Goal: Participate in discussion: Engage in conversation with other users on a specific topic

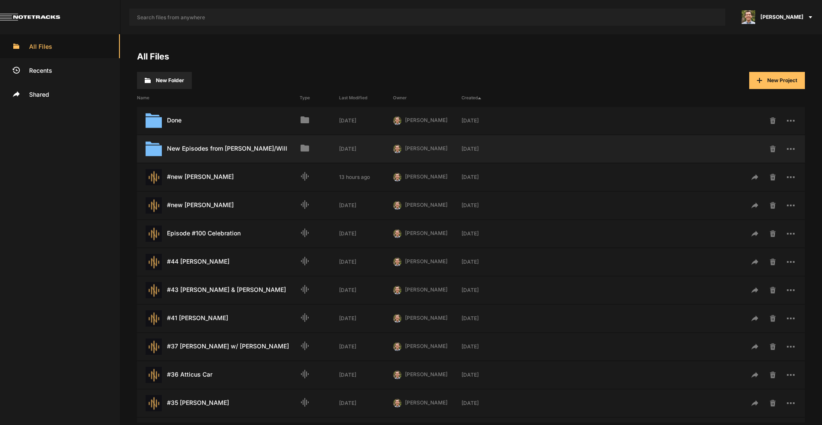
click at [220, 152] on div "New Episodes from [PERSON_NAME]/Will Last Modified: [DATE]" at bounding box center [218, 149] width 163 height 16
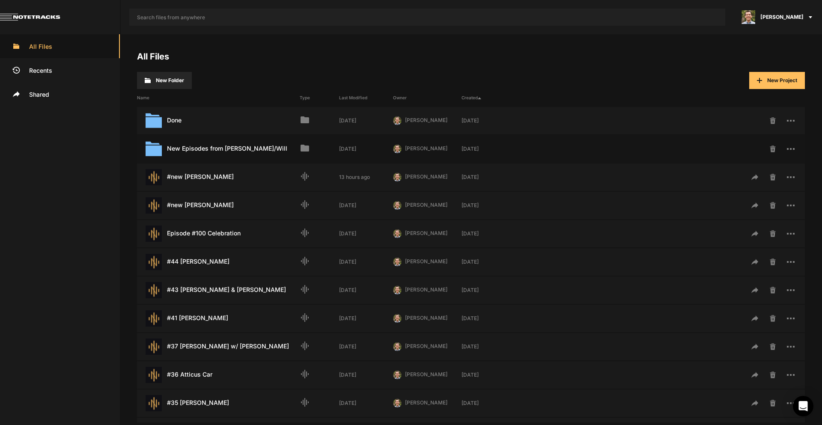
click at [220, 152] on div "New Episodes from [PERSON_NAME]/Will Last Modified: [DATE]" at bounding box center [218, 149] width 163 height 16
click at [229, 101] on div "Name Type Last Modified Owner Created" at bounding box center [471, 97] width 668 height 17
click at [216, 98] on div "Name" at bounding box center [218, 98] width 163 height 6
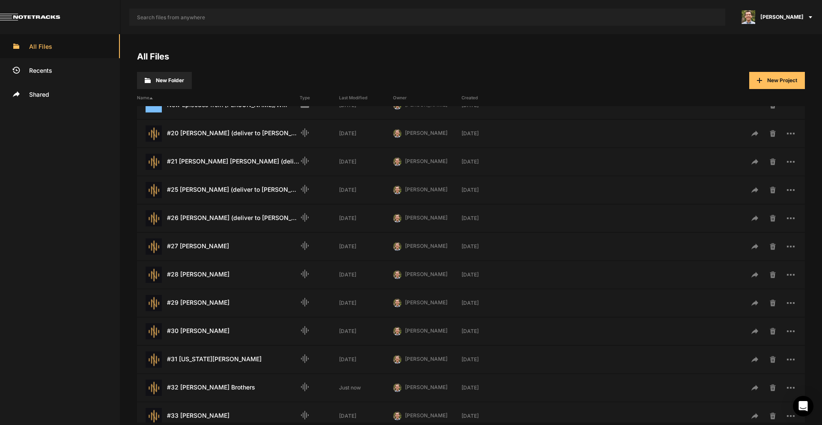
scroll to position [171, 0]
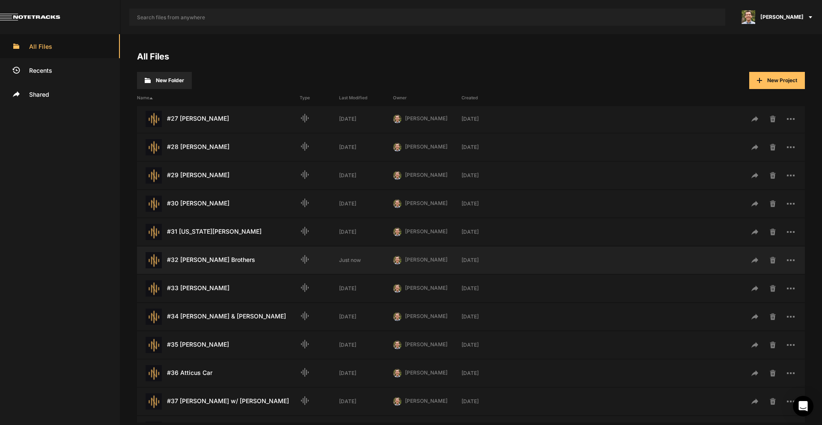
click at [208, 260] on div "#32 [PERSON_NAME] Brothers Last Modified: Just now" at bounding box center [218, 260] width 163 height 16
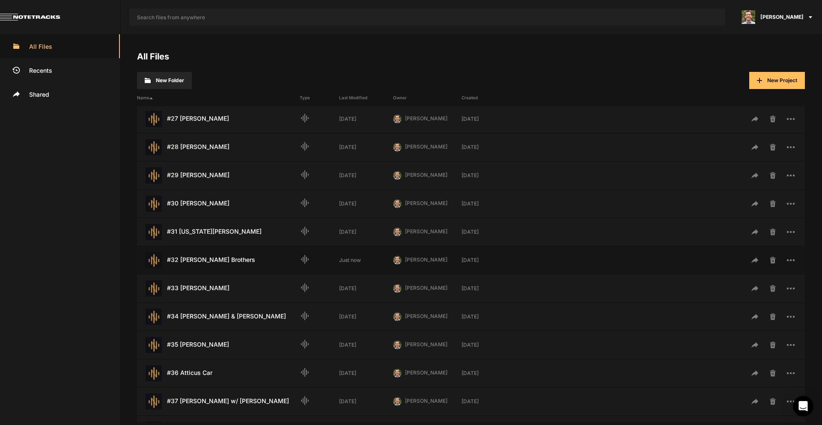
click at [208, 260] on div "#32 [PERSON_NAME] Brothers Last Modified: Just now" at bounding box center [218, 260] width 163 height 16
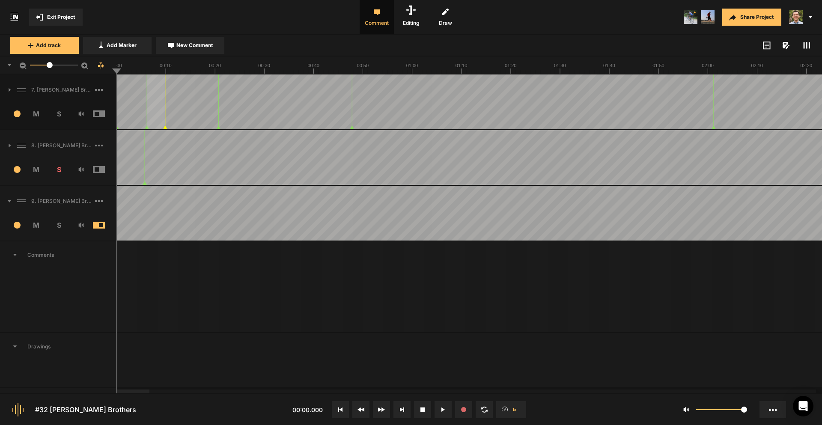
click at [10, 199] on span at bounding box center [5, 201] width 11 height 14
click at [407, 411] on button at bounding box center [401, 409] width 17 height 17
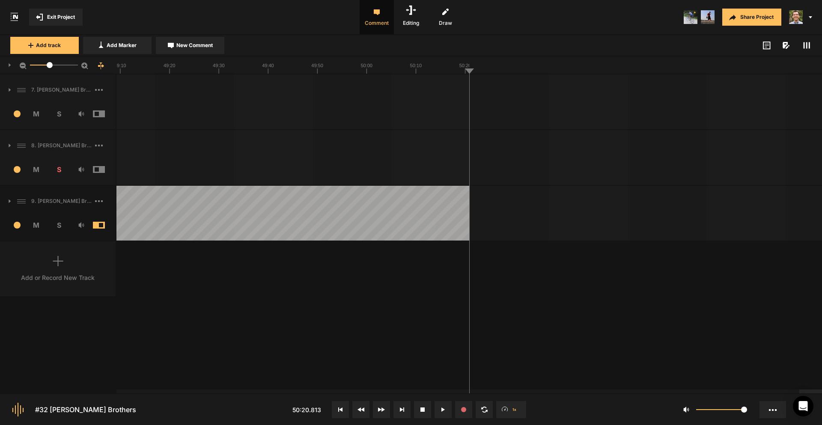
drag, startPoint x: 452, startPoint y: 69, endPoint x: 440, endPoint y: 70, distance: 12.0
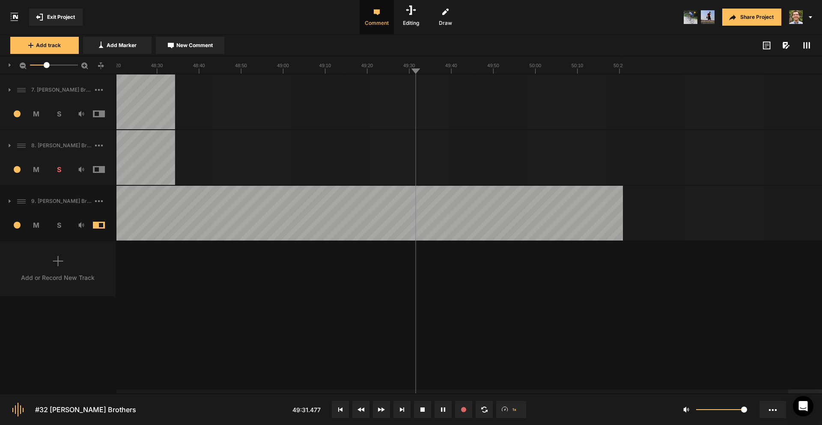
click at [272, 73] on div at bounding box center [468, 65] width 705 height 18
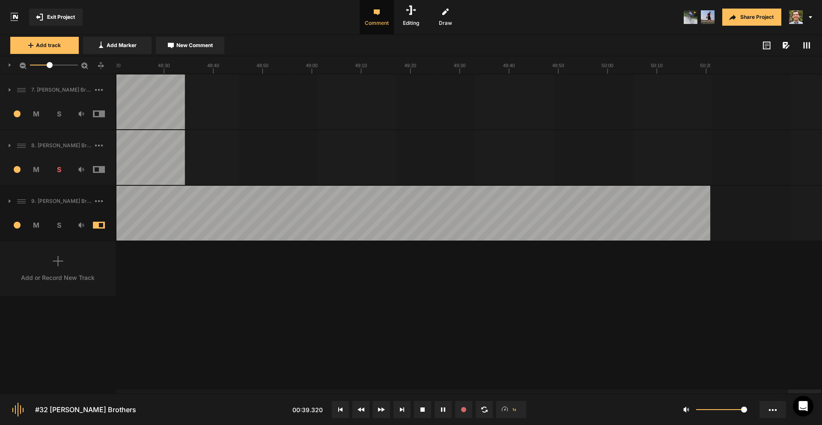
click at [314, 68] on text "49:00" at bounding box center [312, 65] width 12 height 5
click at [347, 412] on button at bounding box center [340, 409] width 17 height 17
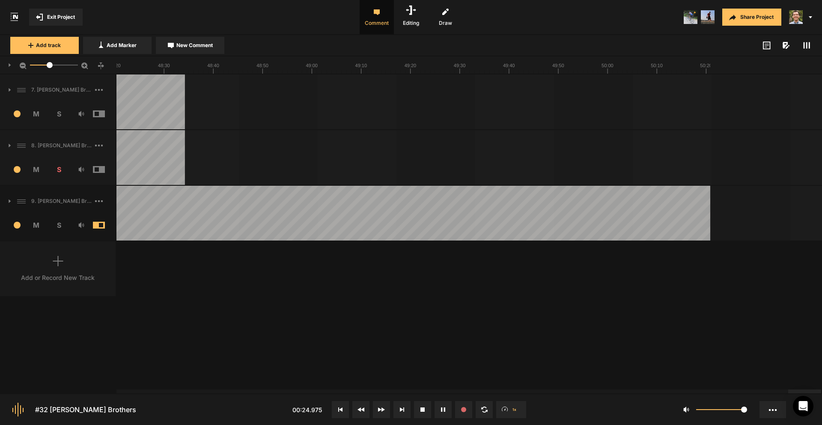
click at [100, 65] on icon at bounding box center [99, 66] width 2 height 2
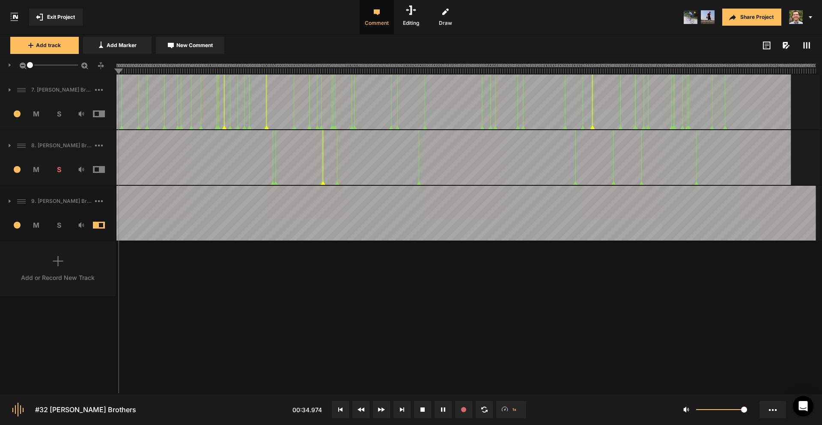
drag, startPoint x: 50, startPoint y: 67, endPoint x: 6, endPoint y: 65, distance: 44.1
click at [6, 65] on div "1" at bounding box center [58, 65] width 116 height 18
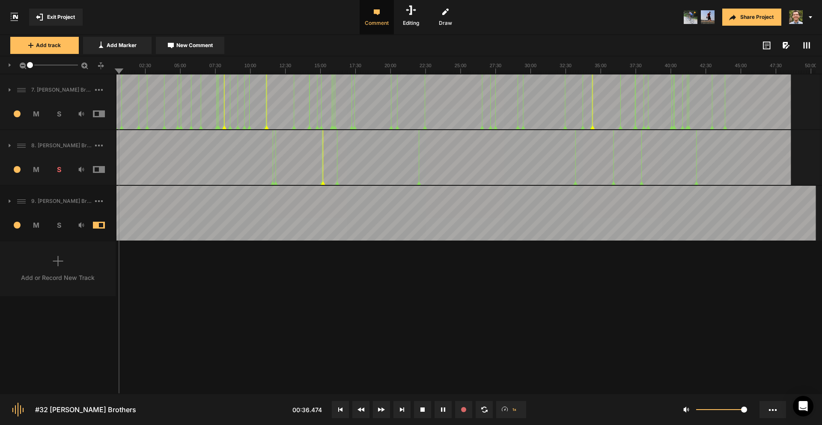
click at [708, 71] on line at bounding box center [708, 71] width 0 height 3
click at [721, 71] on line at bounding box center [721, 71] width 0 height 3
click at [730, 71] on line at bounding box center [730, 71] width 0 height 3
click at [725, 72] on line at bounding box center [725, 71] width 0 height 3
click at [728, 71] on line at bounding box center [728, 71] width 0 height 3
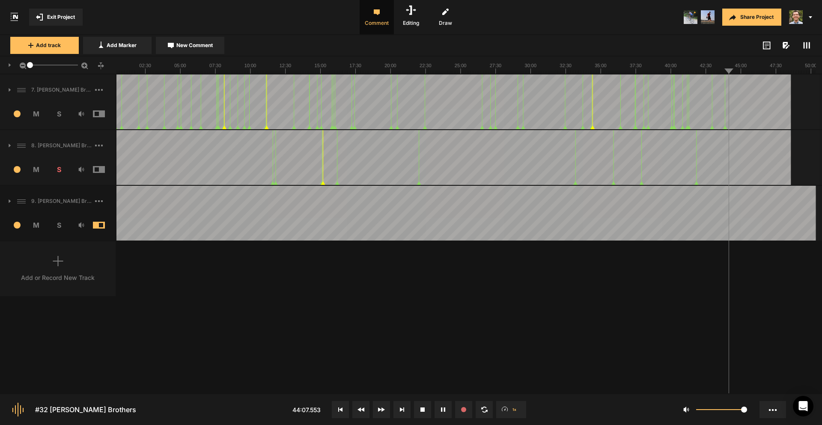
click at [724, 70] on line at bounding box center [724, 71] width 0 height 3
click at [59, 169] on span "S" at bounding box center [59, 169] width 23 height 10
click at [59, 226] on span "S" at bounding box center [59, 225] width 23 height 10
click at [57, 226] on span "S" at bounding box center [59, 225] width 23 height 10
click at [58, 226] on span "S" at bounding box center [59, 225] width 23 height 10
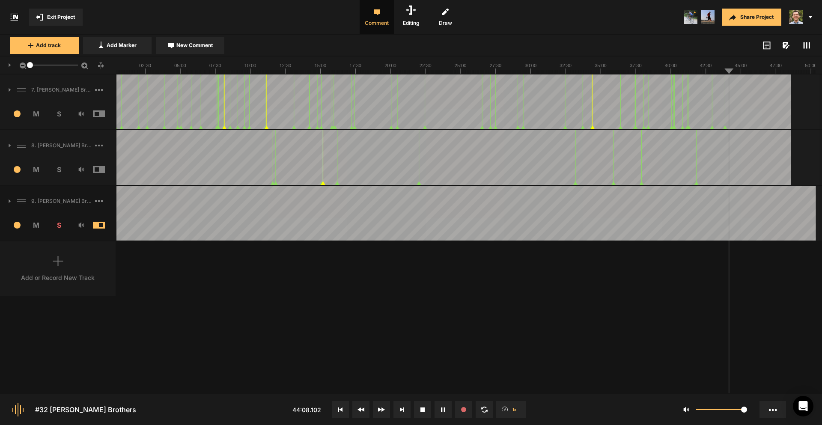
click at [36, 225] on span "M" at bounding box center [36, 225] width 23 height 10
click at [194, 45] on span "New Comment" at bounding box center [194, 46] width 36 height 8
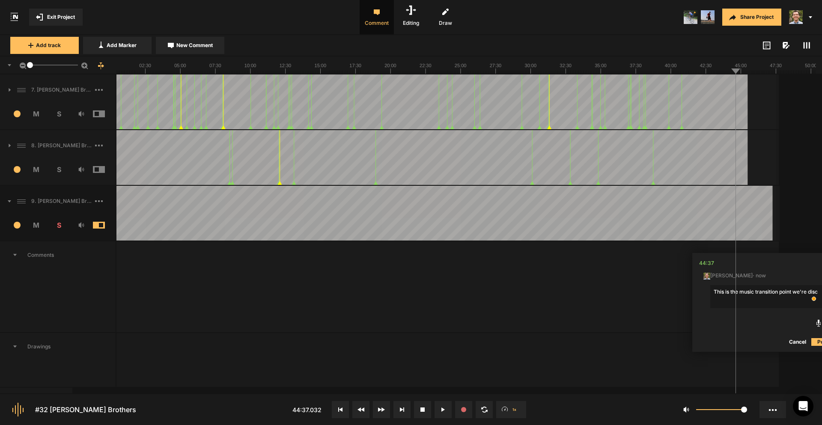
scroll to position [0, 46]
type textarea "This is the music transition point we're discussing."
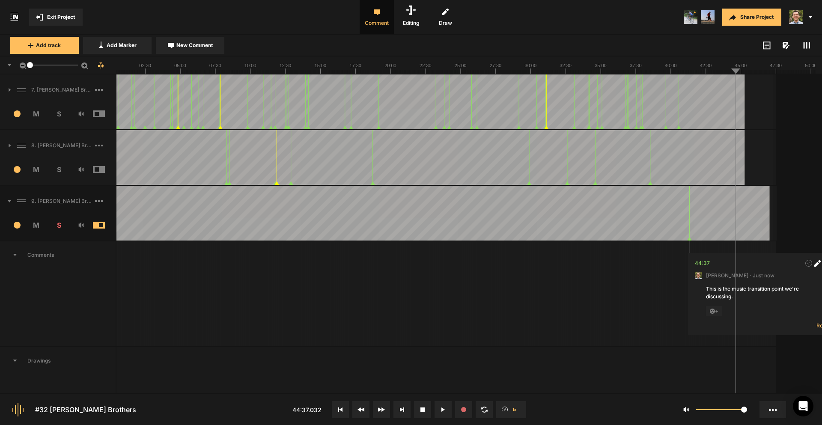
click at [627, 320] on div "44:37 [PERSON_NAME] · Just now This is the music transition point we're discuss…" at bounding box center [416, 293] width 705 height 105
click at [688, 71] on icon at bounding box center [462, 64] width 705 height 17
click at [718, 70] on line at bounding box center [718, 71] width 0 height 3
click at [725, 70] on rect at bounding box center [462, 64] width 705 height 17
click at [729, 71] on icon at bounding box center [462, 64] width 705 height 17
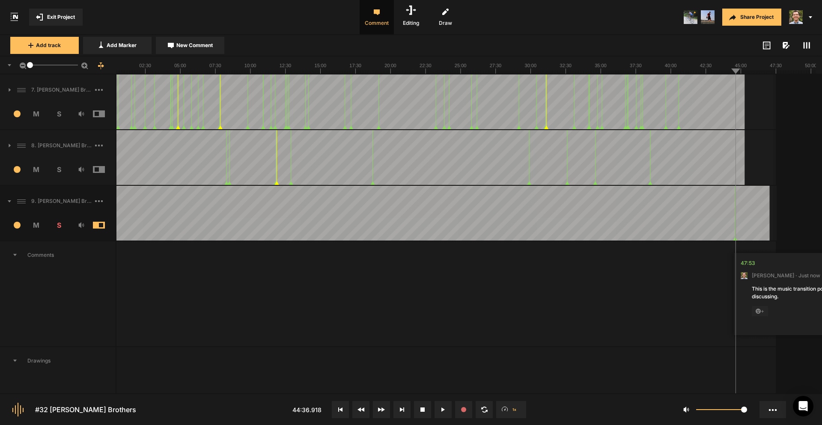
click at [735, 240] on nt-marker at bounding box center [735, 213] width 0 height 55
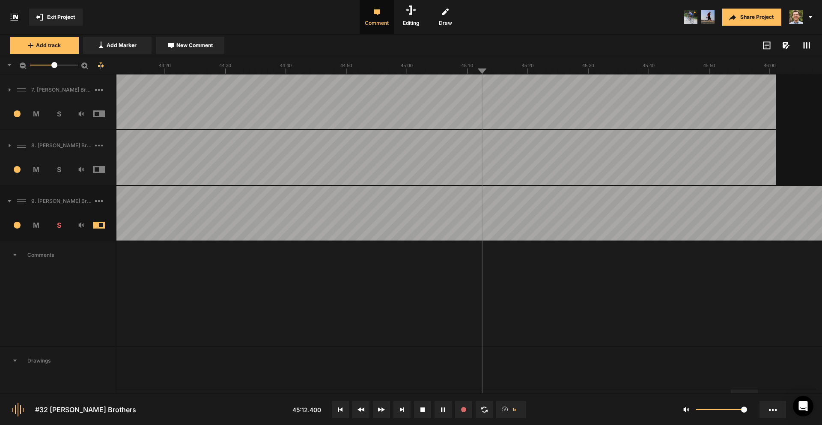
drag, startPoint x: 33, startPoint y: 65, endPoint x: 54, endPoint y: 67, distance: 21.5
click at [54, 65] on div "25.9" at bounding box center [54, 65] width 48 height 1
drag, startPoint x: 55, startPoint y: 66, endPoint x: 59, endPoint y: 66, distance: 4.3
click at [59, 66] on div at bounding box center [59, 65] width 6 height 6
click at [811, 49] on span at bounding box center [806, 45] width 10 height 10
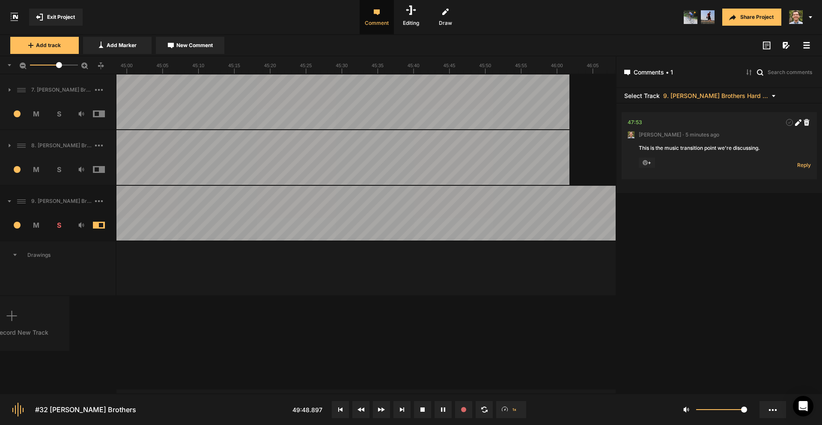
click at [100, 63] on icon at bounding box center [100, 65] width 3 height 7
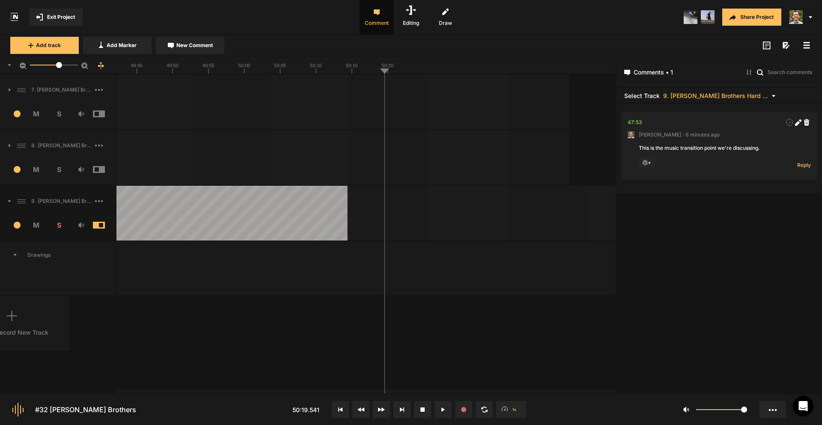
click at [710, 333] on nt-comment-journal "Comments • 1 Select Track 9. [PERSON_NAME] Brothers Hard Lock (Noise Reduction)…" at bounding box center [718, 224] width 205 height 337
click at [535, 361] on div "7. [PERSON_NAME] Brothers 1 M S Comments 00:00 [PERSON_NAME] · [DATE] This is a…" at bounding box center [307, 233] width 615 height 319
drag, startPoint x: 286, startPoint y: 392, endPoint x: 265, endPoint y: 391, distance: 20.6
click at [265, 391] on nt-scroll at bounding box center [465, 391] width 699 height 5
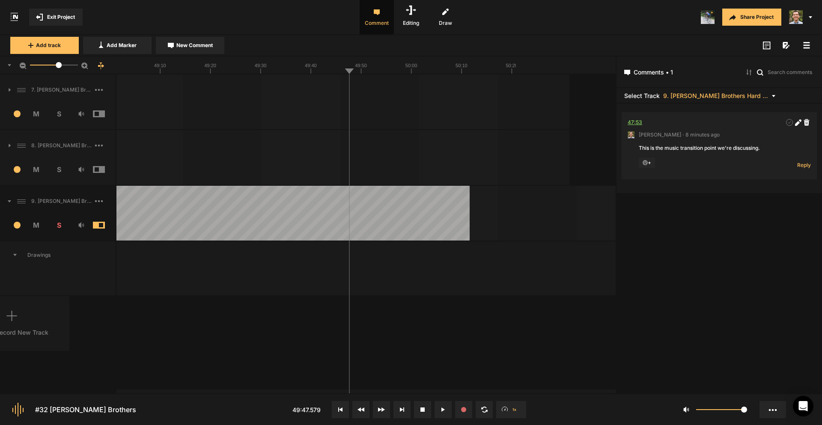
click at [636, 122] on div "47:53" at bounding box center [634, 122] width 15 height 9
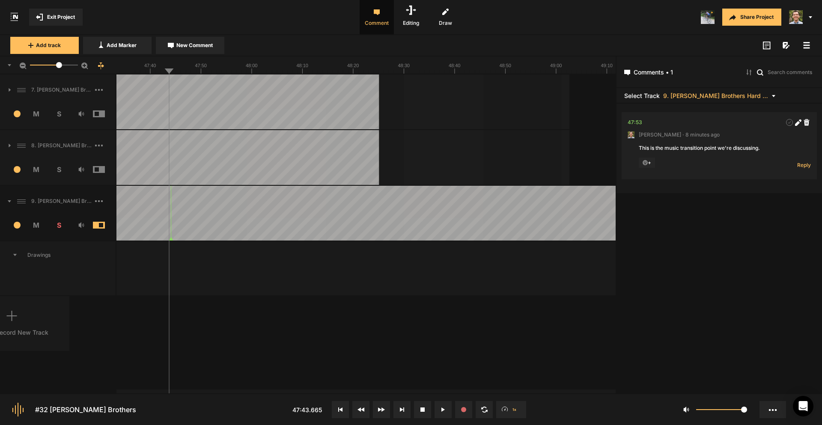
click at [671, 214] on nt-comment-journal "Comments • 1 Select Track 9. [PERSON_NAME] Brothers Hard Lock (Noise Reduction)…" at bounding box center [718, 224] width 205 height 337
click at [639, 121] on div "47:53" at bounding box center [634, 122] width 15 height 9
click at [674, 227] on nt-comment-journal "Comments • 1 Select Track 9. [PERSON_NAME] Brothers Hard Lock (Noise Reduction)…" at bounding box center [718, 224] width 205 height 337
click at [269, 337] on div "7. [PERSON_NAME] Brothers 1 M S Comments 00:00 [PERSON_NAME] · [DATE] This is a…" at bounding box center [307, 233] width 615 height 319
